Goal: Task Accomplishment & Management: Manage account settings

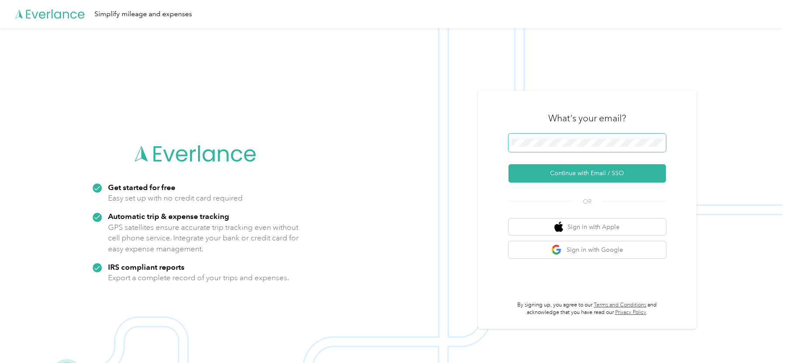
click at [561, 137] on span at bounding box center [587, 142] width 157 height 18
click at [545, 101] on div "What's your email? Continue with Email / SSO OR Sign in with Apple Sign in with…" at bounding box center [587, 210] width 219 height 238
click at [524, 163] on form "Continue with Email / SSO" at bounding box center [587, 157] width 157 height 49
click at [527, 174] on button "Continue with Email / SSO" at bounding box center [587, 173] width 157 height 18
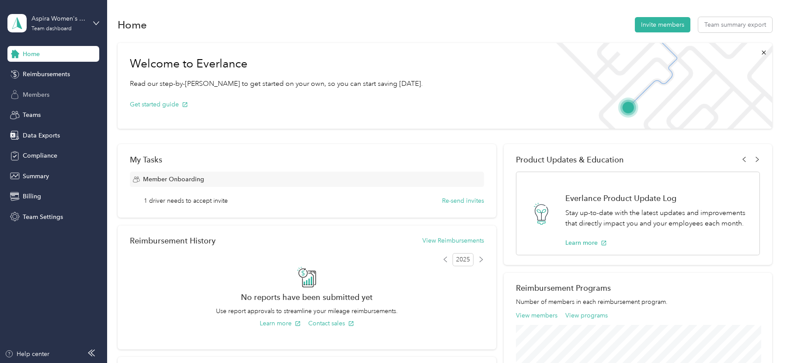
click at [27, 98] on span "Members" at bounding box center [36, 94] width 27 height 9
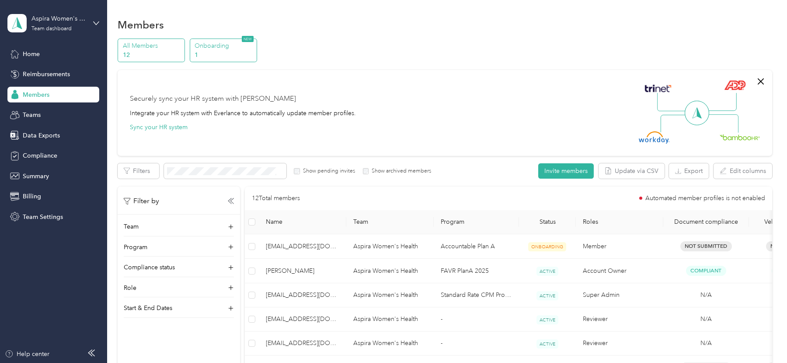
click at [204, 59] on p "1" at bounding box center [224, 54] width 59 height 9
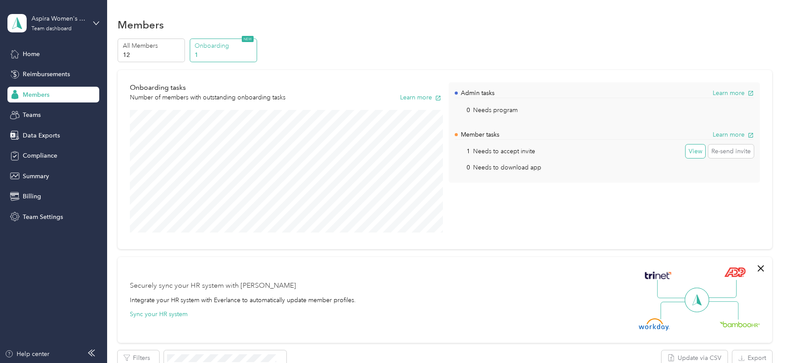
click at [697, 151] on button "View" at bounding box center [696, 151] width 20 height 14
click at [82, 27] on div "Aspira Women's Health Team dashboard" at bounding box center [58, 22] width 55 height 17
click at [71, 110] on div "Log out" at bounding box center [100, 111] width 172 height 15
